Goal: Information Seeking & Learning: Learn about a topic

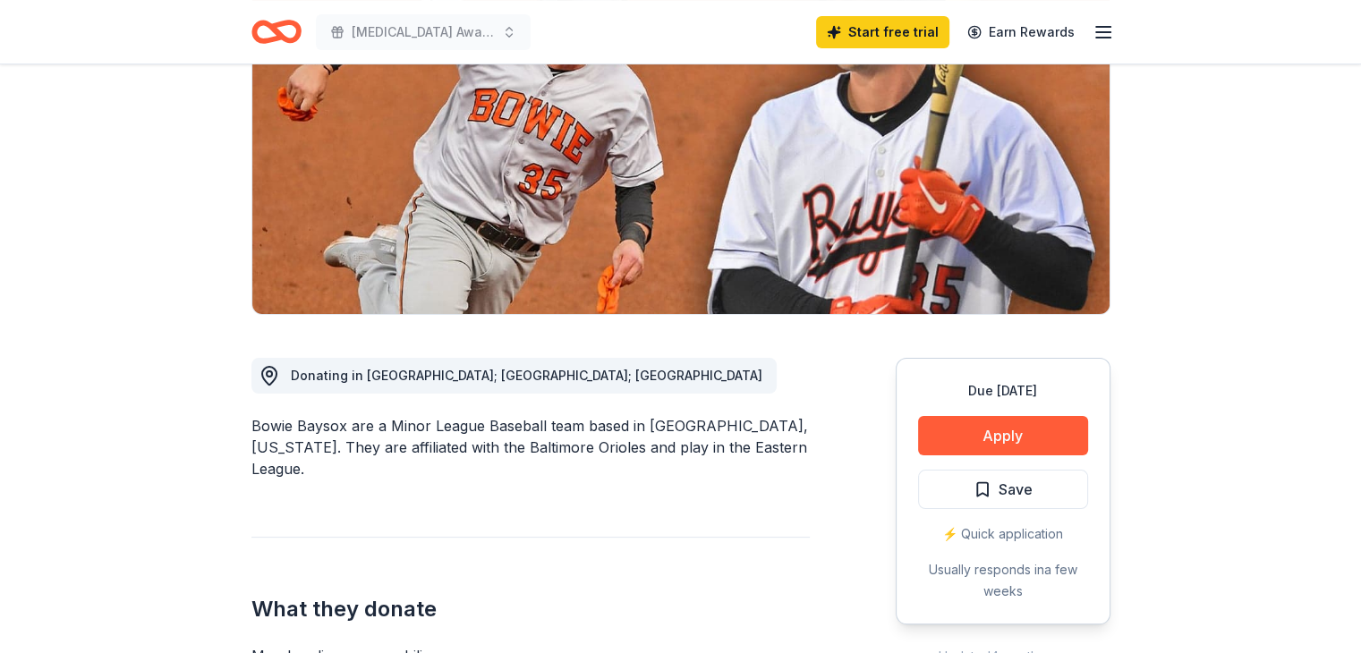
scroll to position [239, 0]
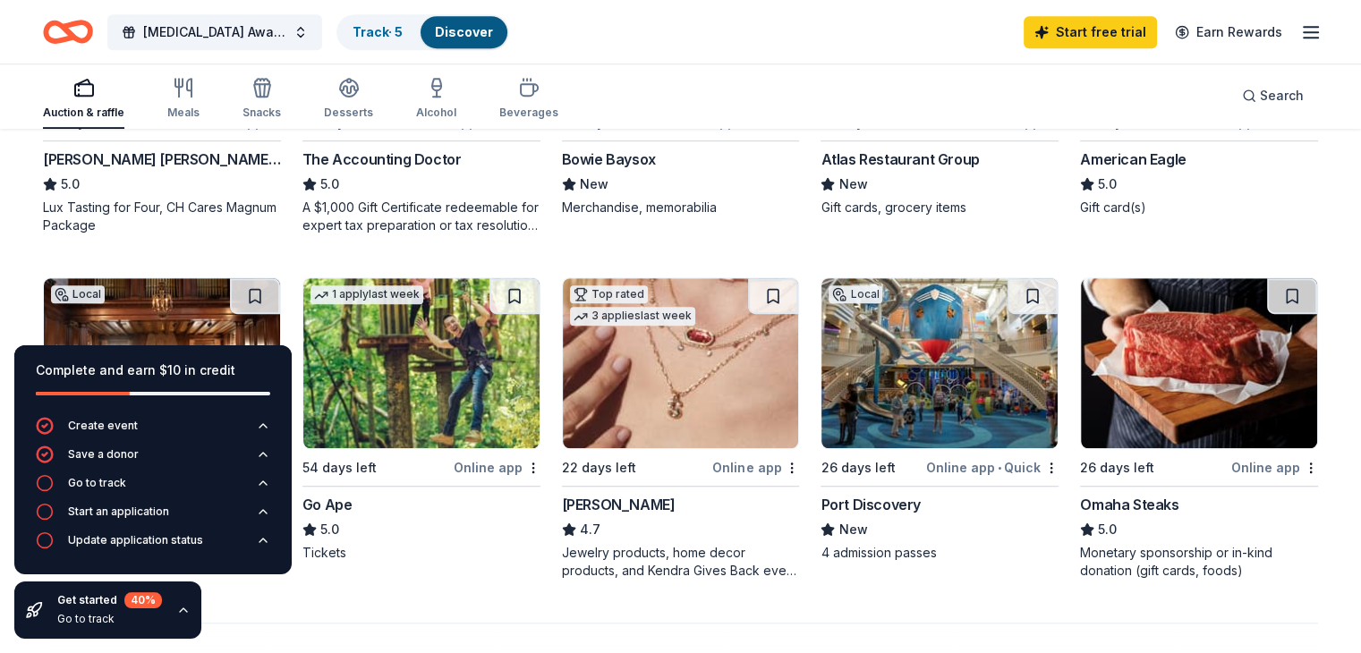
scroll to position [1068, 0]
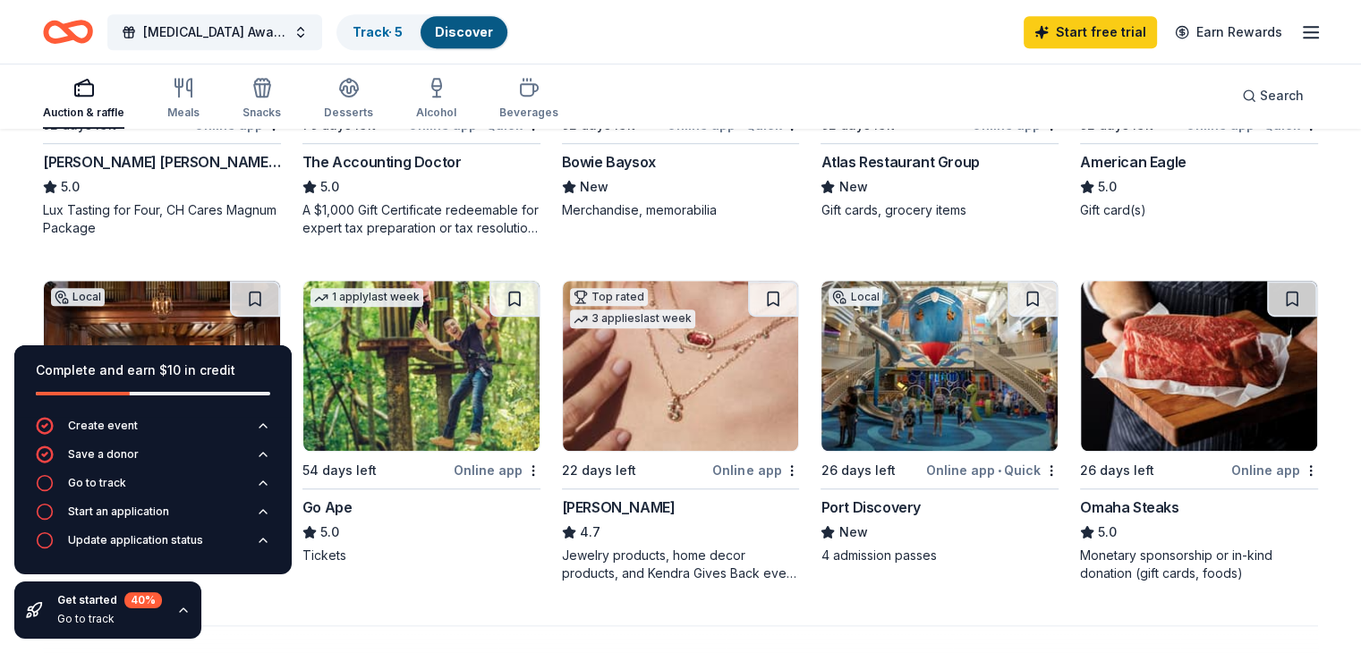
click at [661, 395] on img at bounding box center [681, 366] width 236 height 170
